Goal: Task Accomplishment & Management: Use online tool/utility

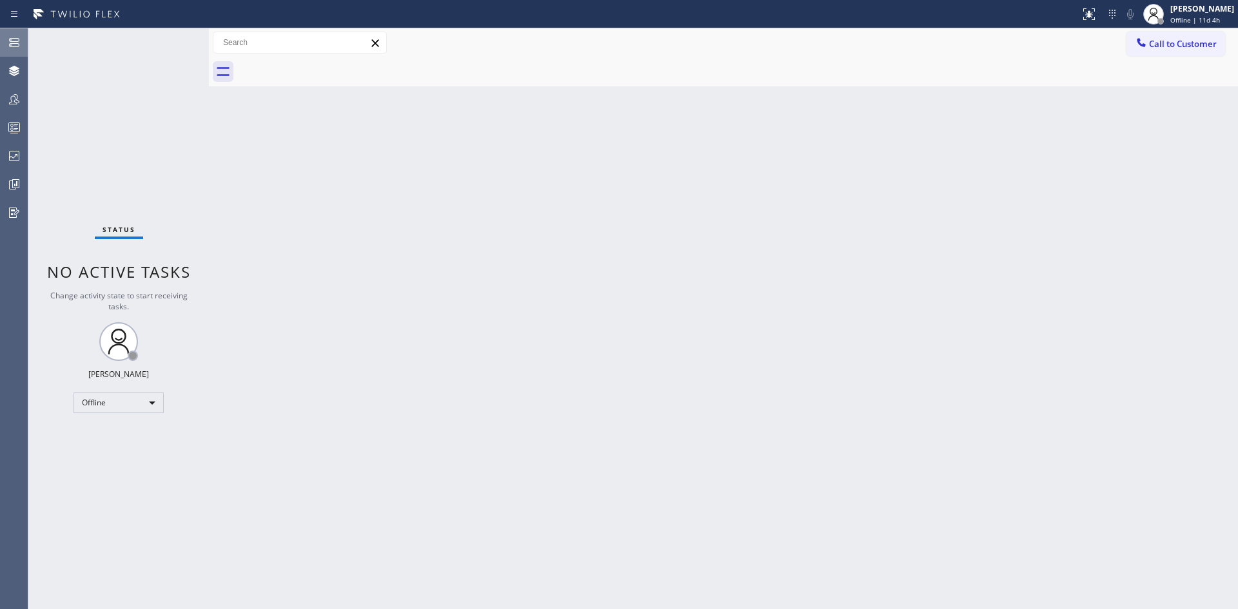
drag, startPoint x: 8, startPoint y: 43, endPoint x: 10, endPoint y: 52, distance: 9.2
click at [8, 38] on icon at bounding box center [13, 42] width 15 height 15
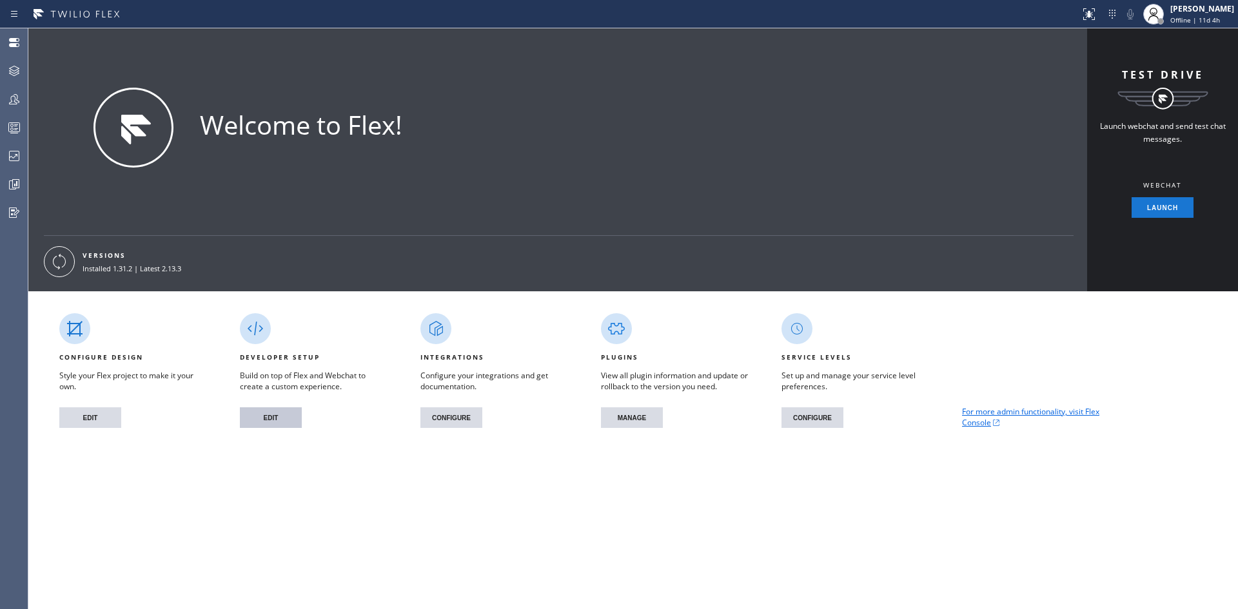
click at [269, 416] on button "EDIT" at bounding box center [271, 417] width 62 height 21
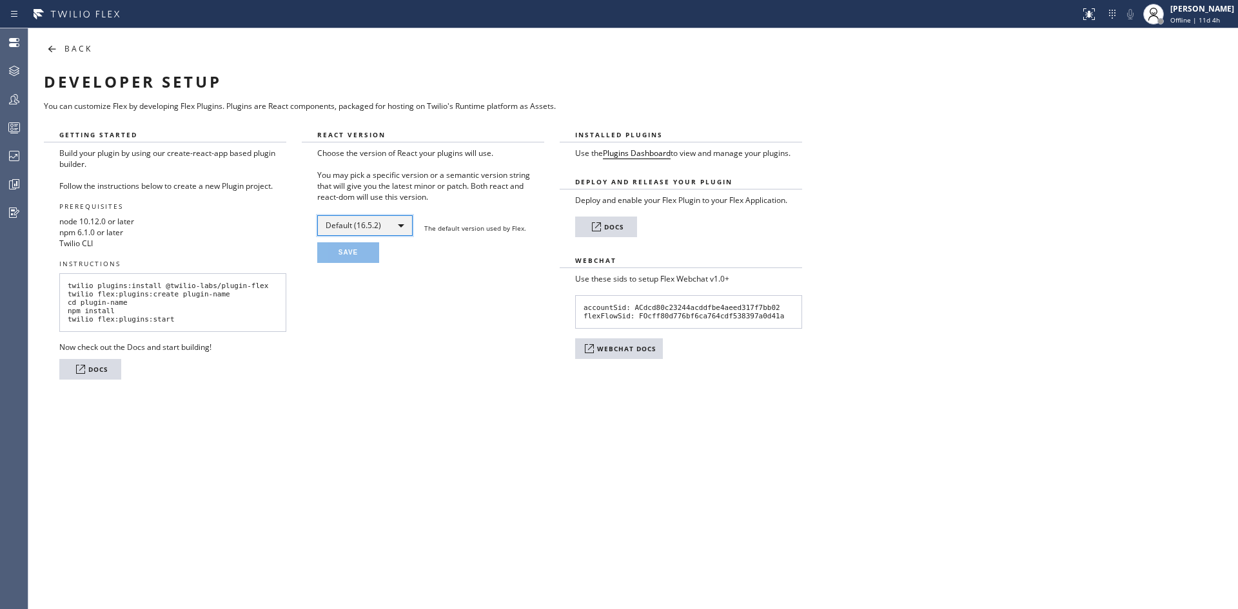
click at [366, 231] on div "Default (16.5.2)" at bounding box center [364, 225] width 95 height 21
click at [347, 394] on div at bounding box center [619, 304] width 1238 height 609
